Goal: Obtain resource: Download file/media

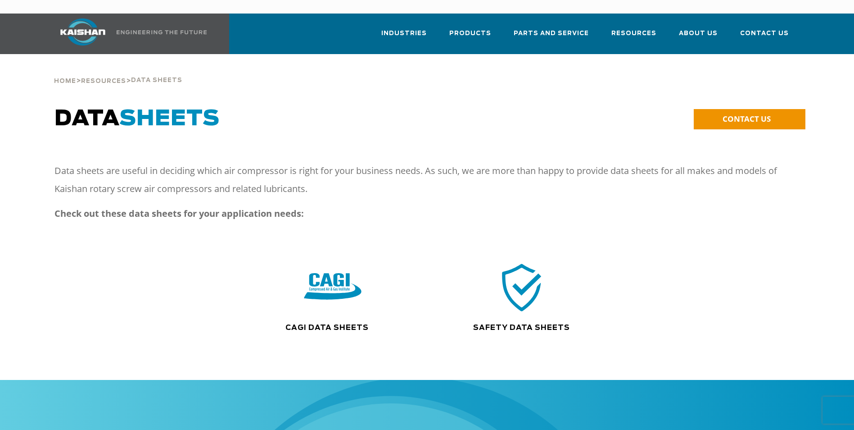
click at [330, 269] on img at bounding box center [333, 287] width 58 height 58
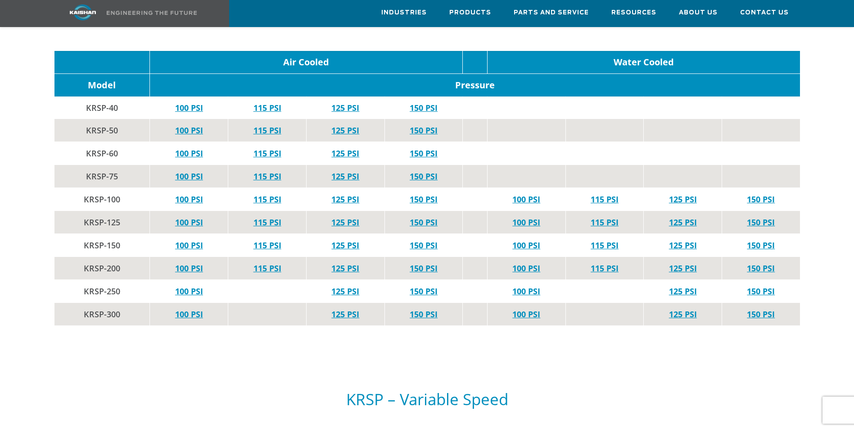
scroll to position [1711, 0]
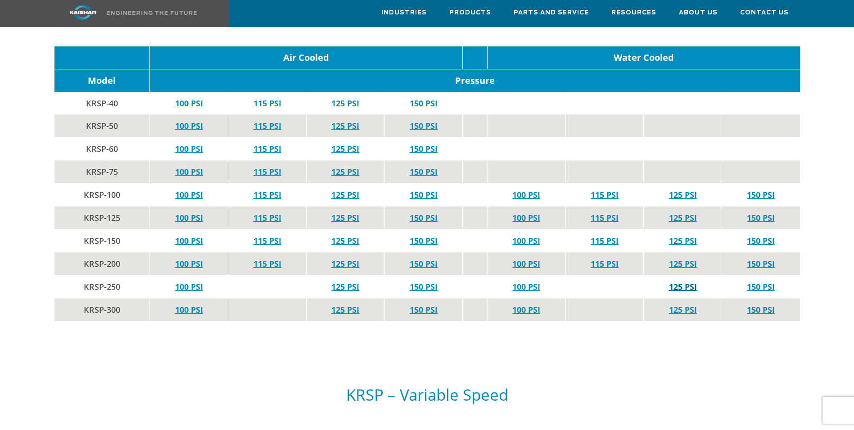
click at [689, 281] on link "125 PSI" at bounding box center [683, 286] width 28 height 11
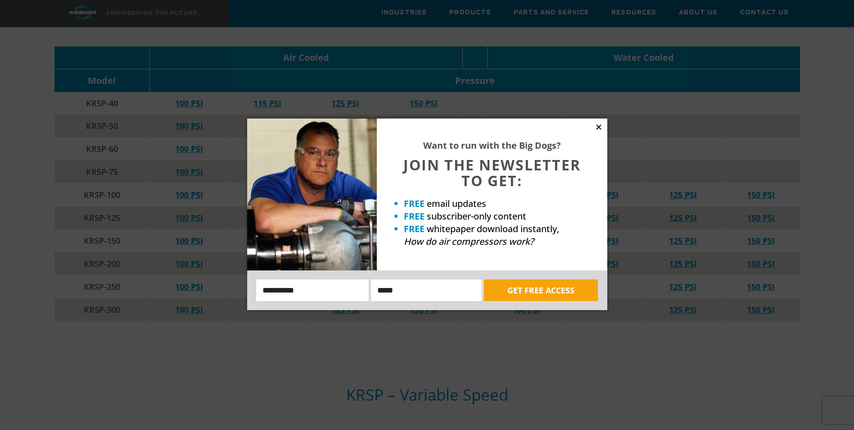
click at [599, 127] on icon at bounding box center [598, 126] width 5 height 5
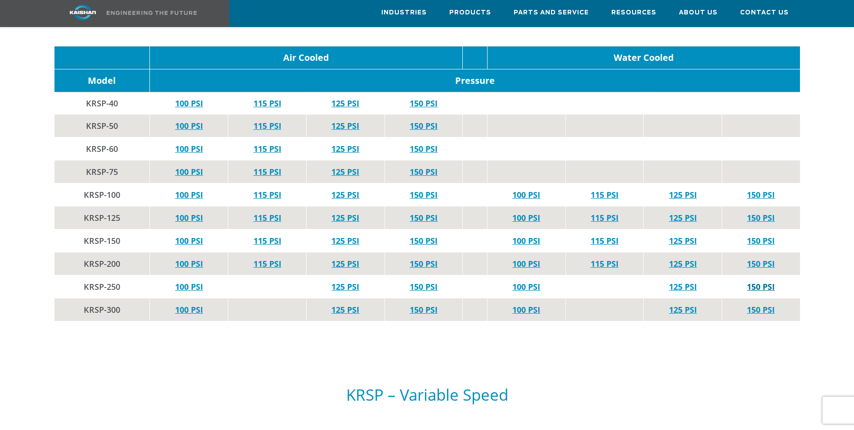
click at [757, 281] on link "150 PSI" at bounding box center [761, 286] width 28 height 11
